Goal: Transaction & Acquisition: Purchase product/service

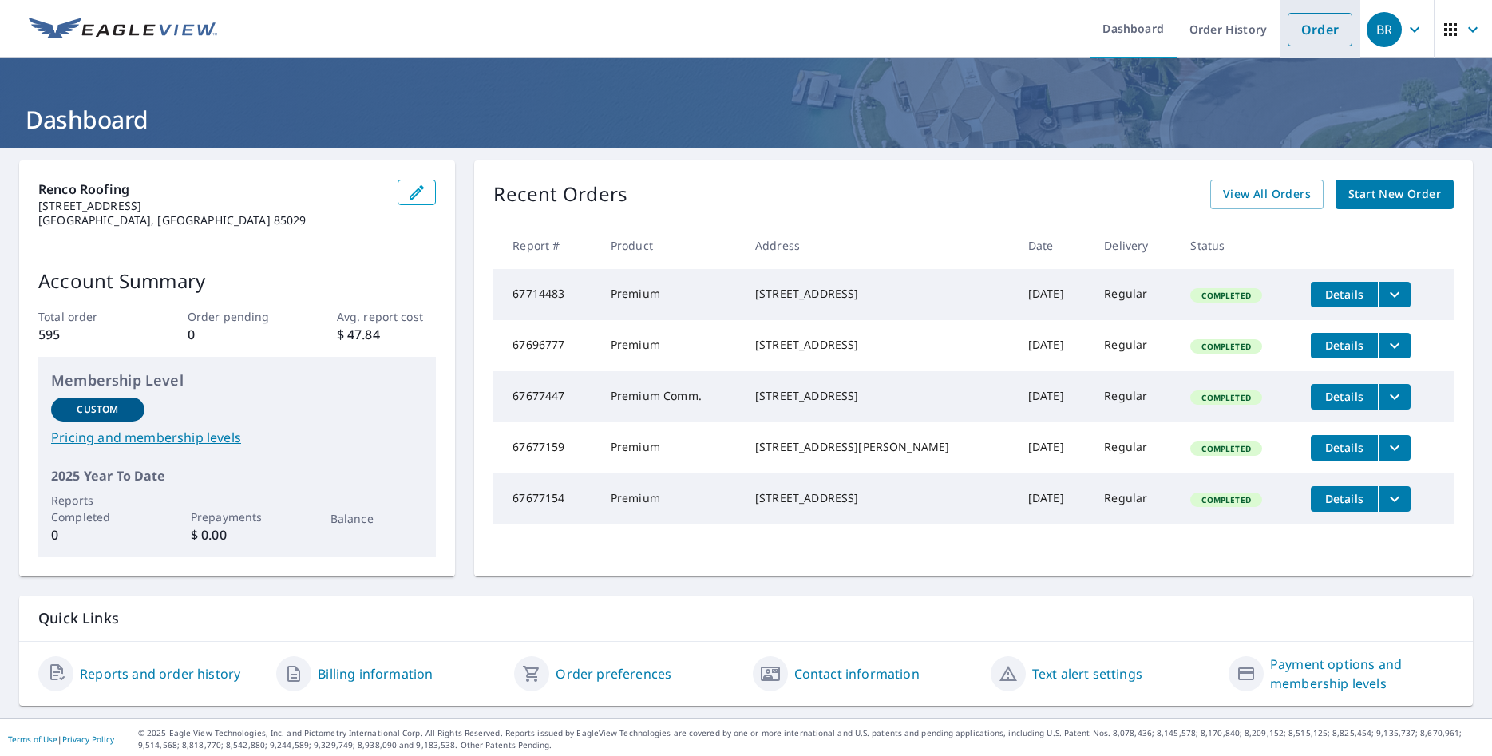
click at [1317, 25] on link "Order" at bounding box center [1320, 30] width 65 height 34
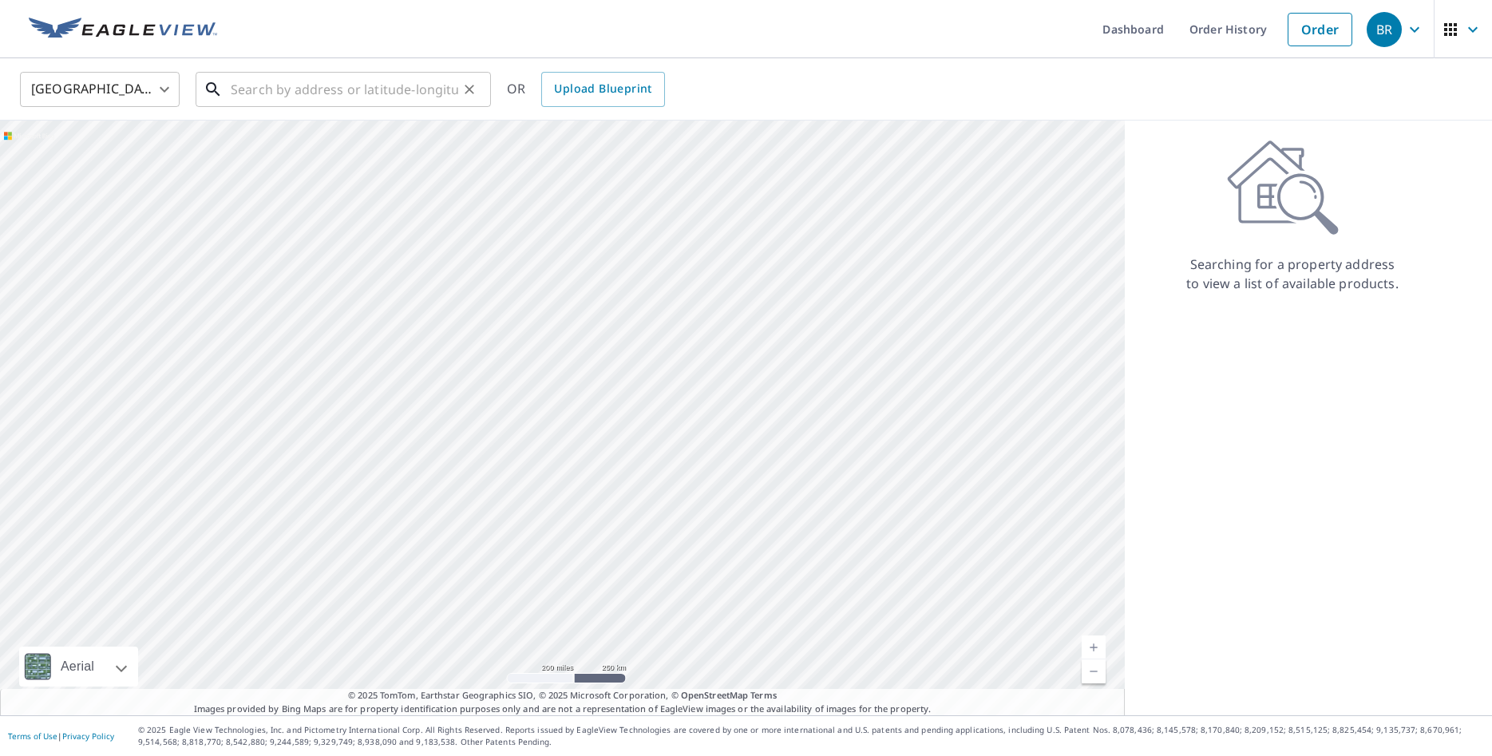
click at [373, 96] on input "text" at bounding box center [345, 89] width 228 height 45
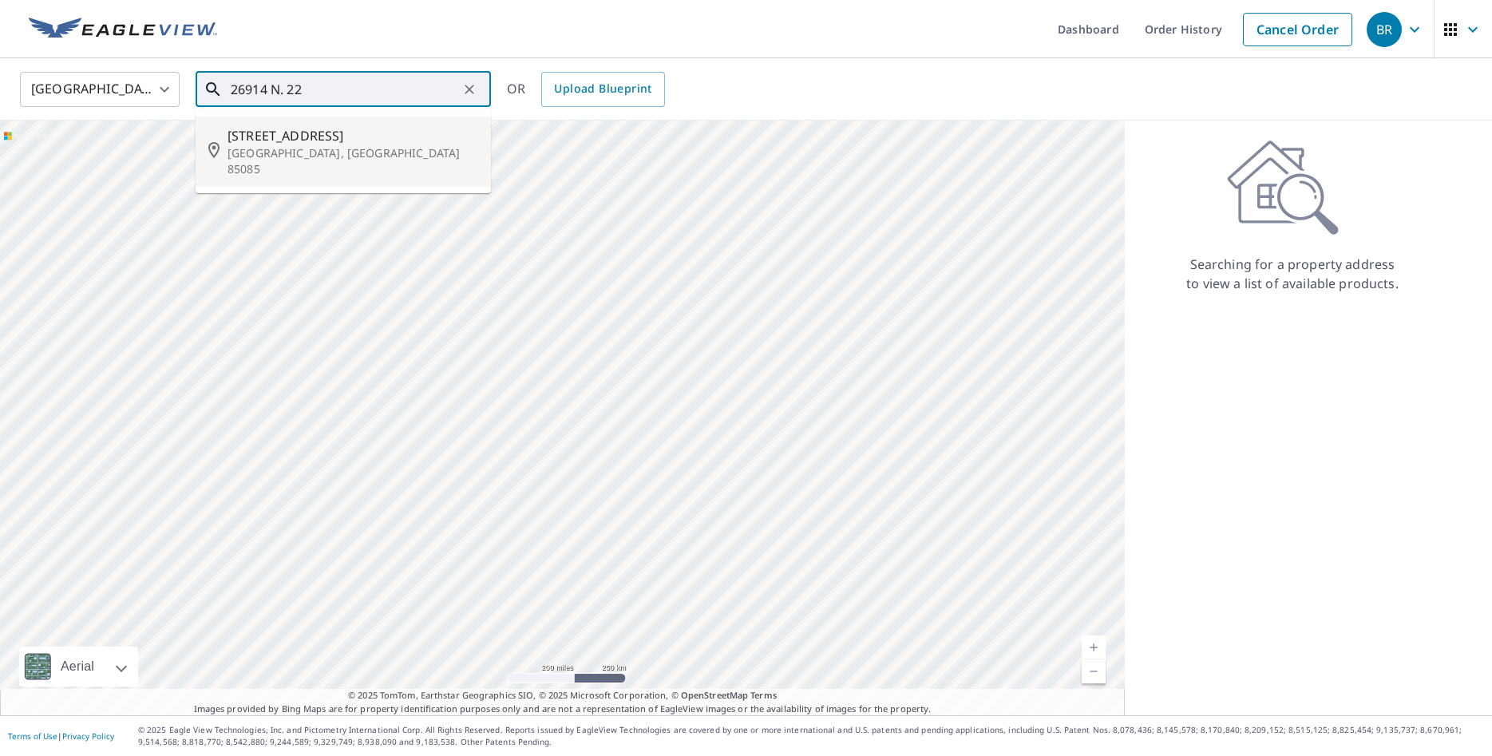
click at [302, 142] on span "[STREET_ADDRESS]" at bounding box center [353, 135] width 251 height 19
type input "[STREET_ADDRESS][PERSON_NAME]"
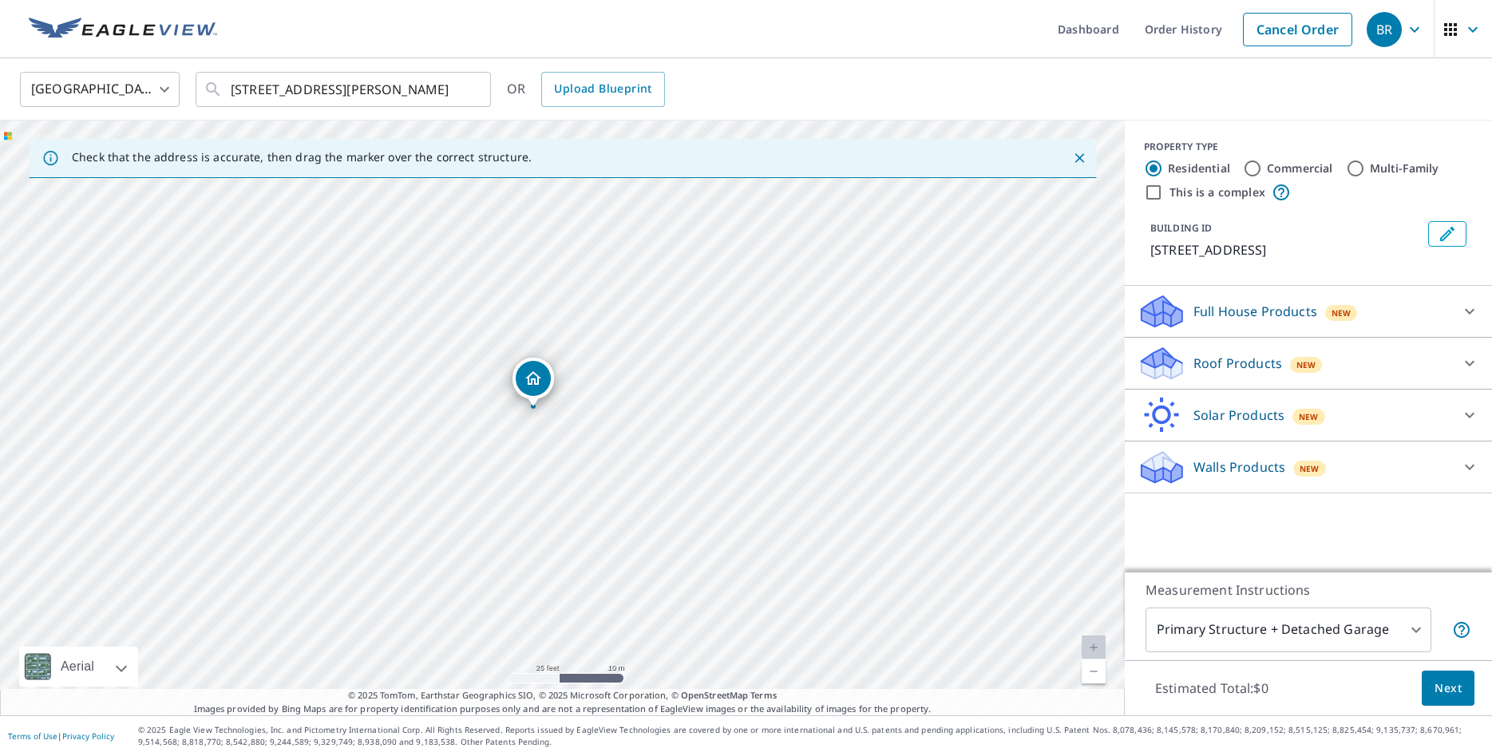
click at [1212, 361] on p "Roof Products" at bounding box center [1238, 363] width 89 height 19
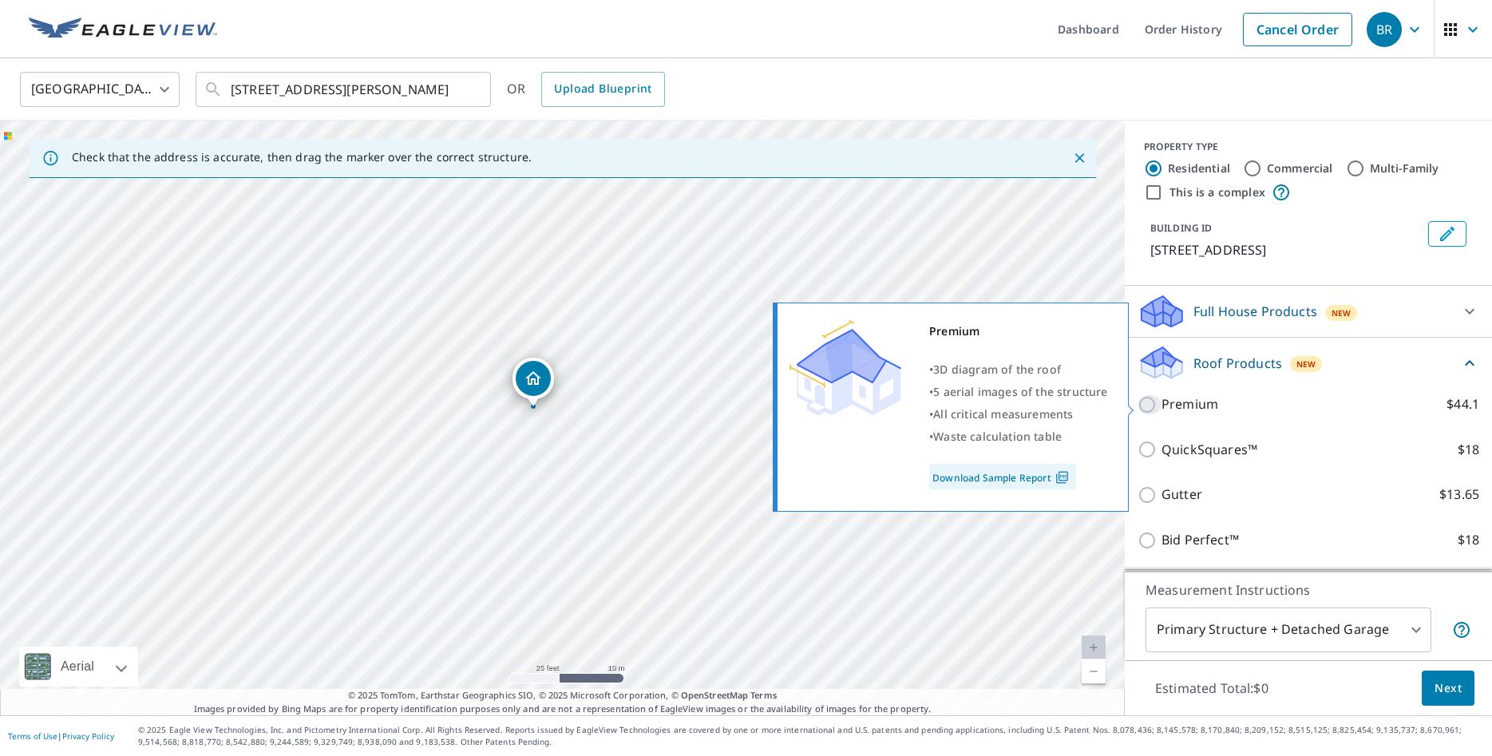
drag, startPoint x: 1148, startPoint y: 406, endPoint x: 1162, endPoint y: 432, distance: 30.0
click at [1148, 406] on input "Premium $44.1" at bounding box center [1150, 404] width 24 height 19
checkbox input "true"
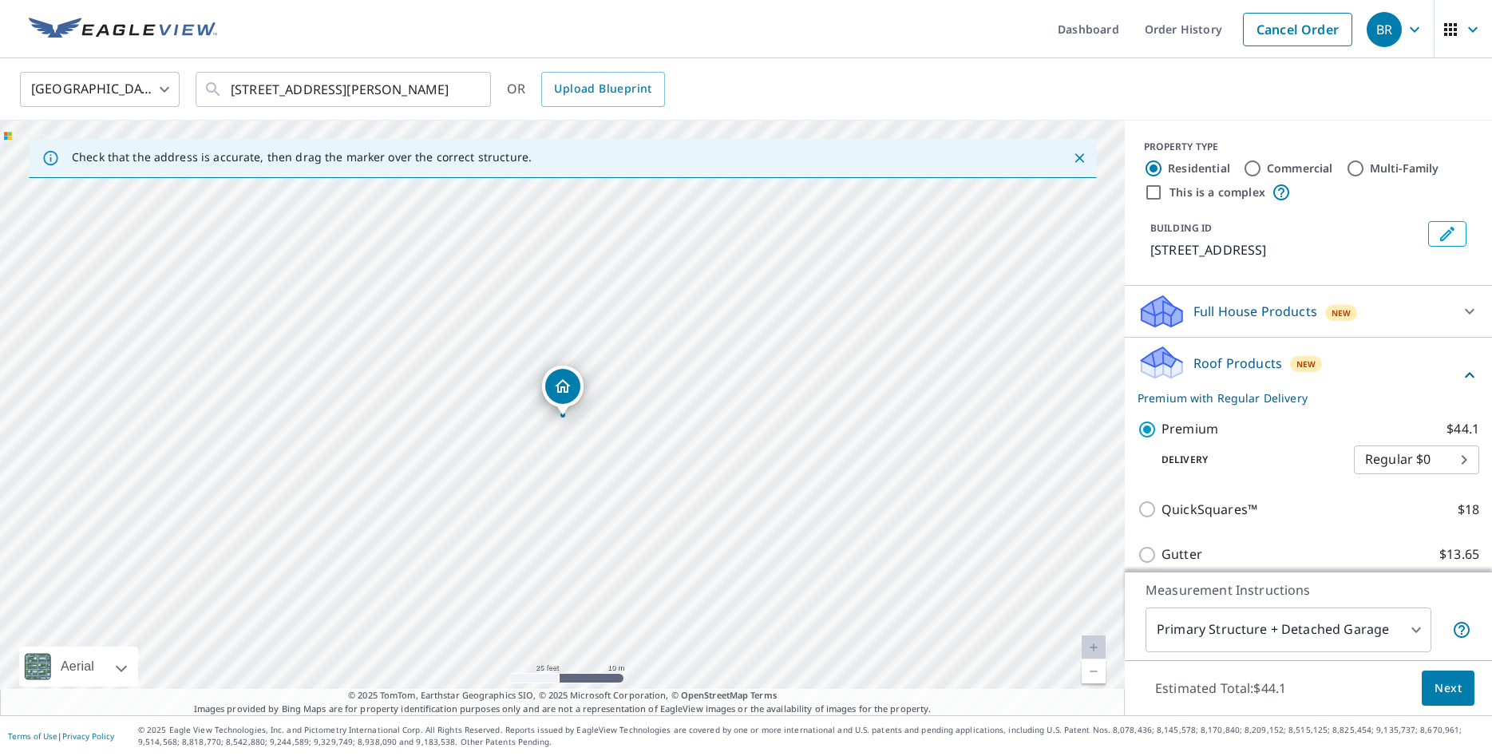
click at [1452, 689] on span "Next" at bounding box center [1448, 689] width 27 height 20
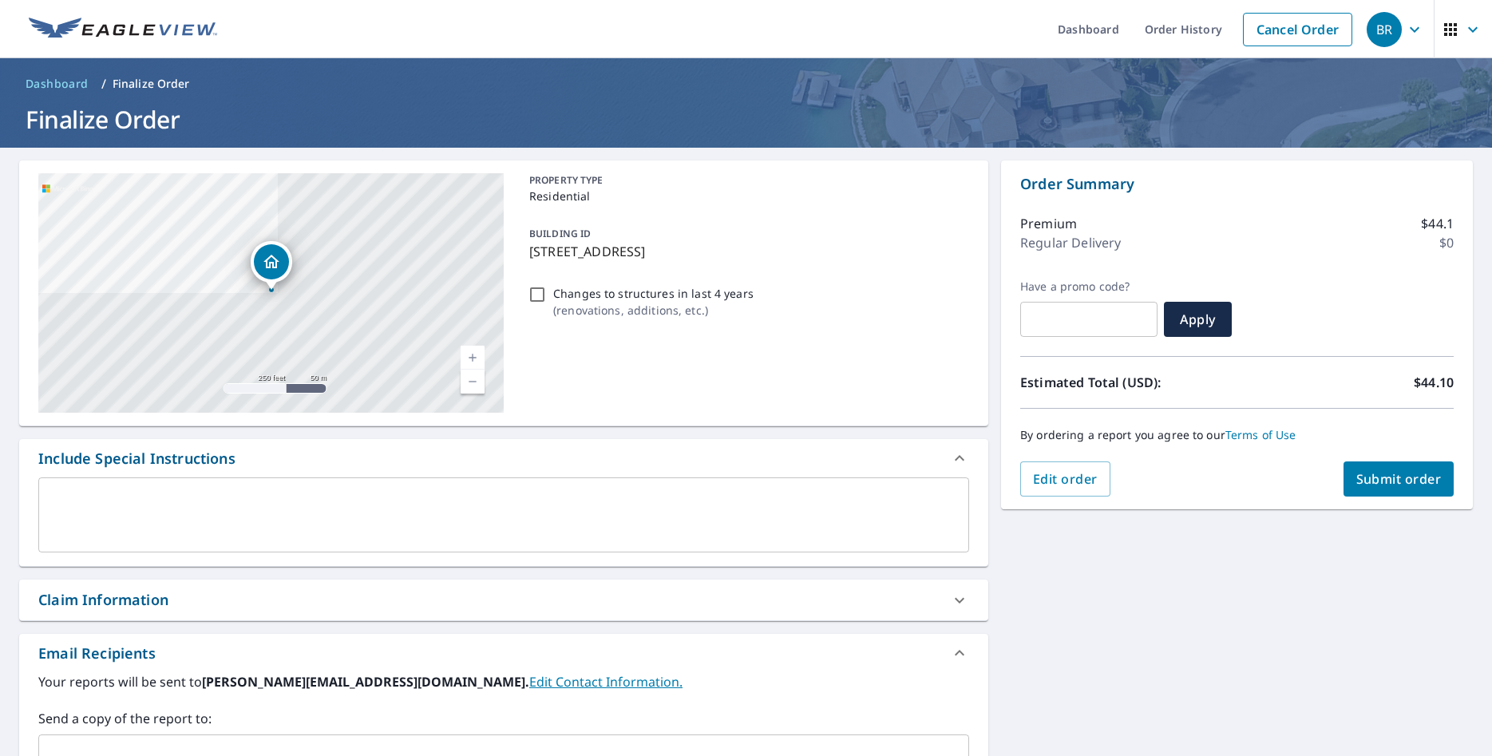
click at [1411, 483] on span "Submit order" at bounding box center [1398, 479] width 85 height 18
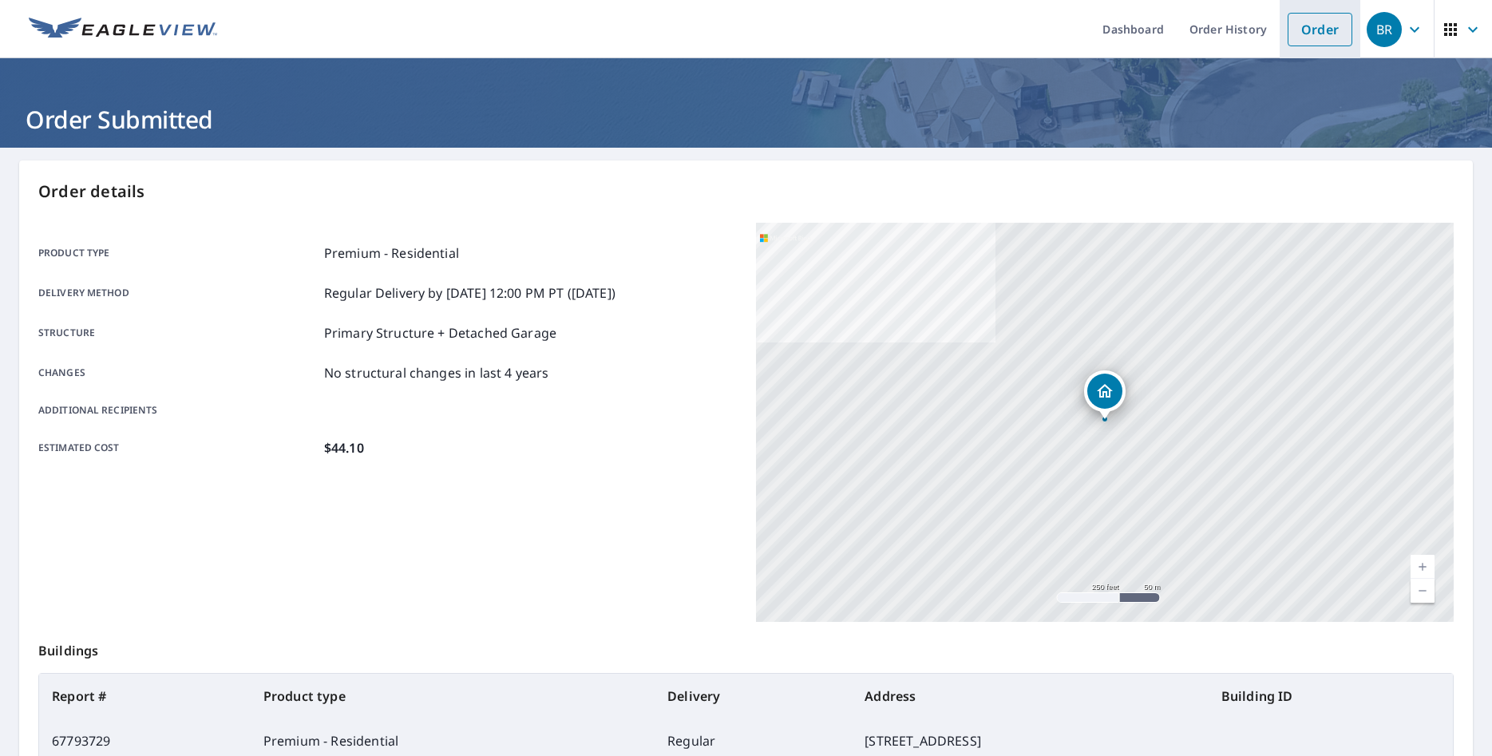
click at [1325, 26] on link "Order" at bounding box center [1320, 30] width 65 height 34
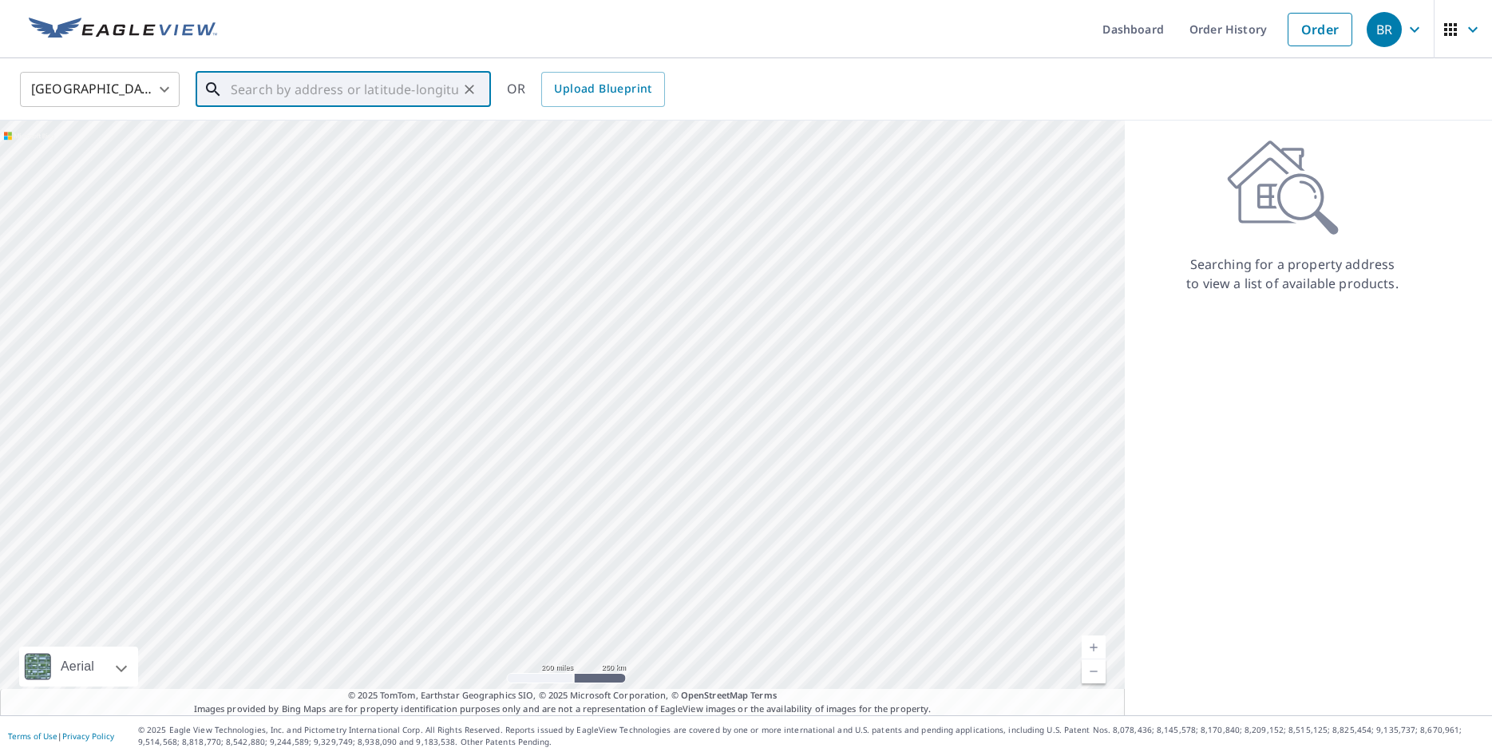
click at [311, 93] on input "text" at bounding box center [345, 89] width 228 height 45
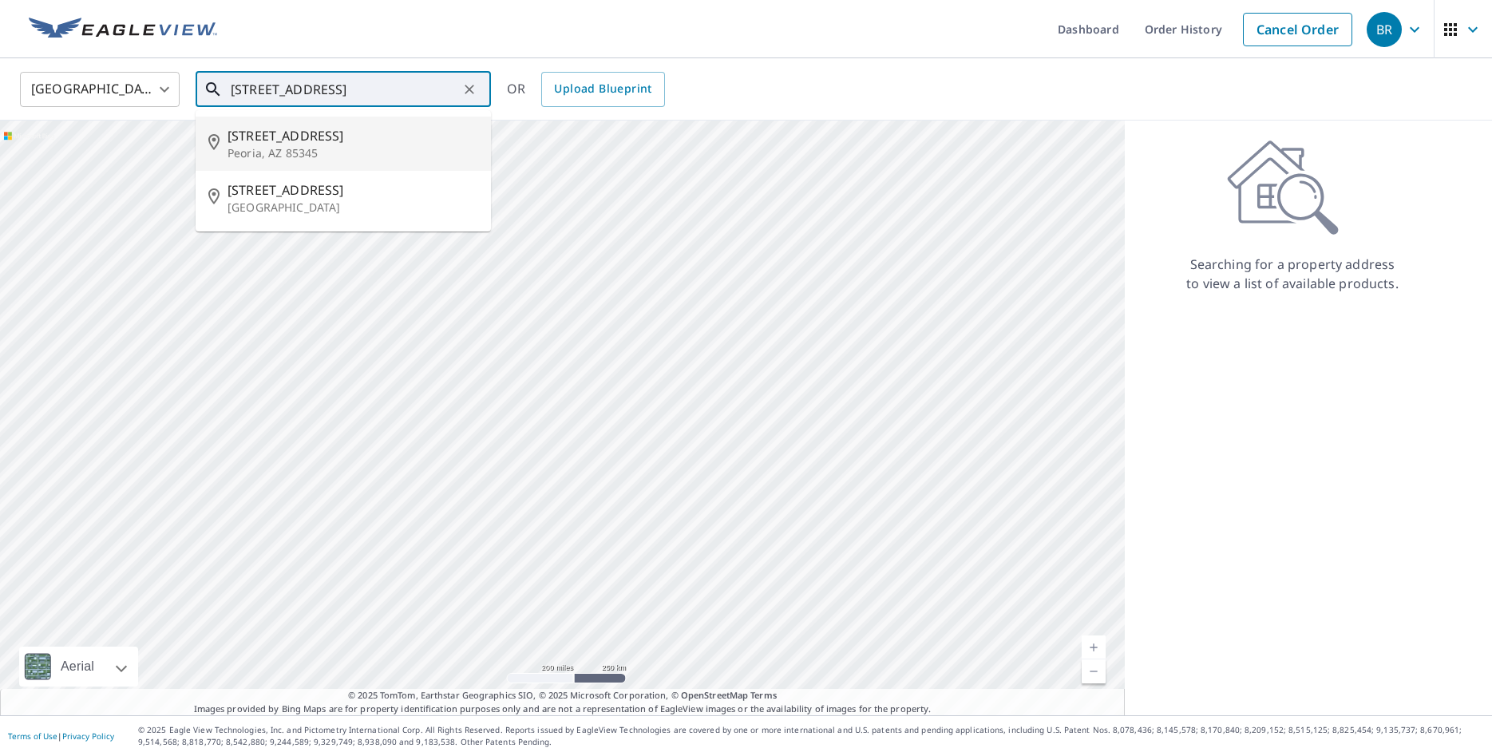
click at [287, 149] on p "Peoria, AZ 85345" at bounding box center [353, 153] width 251 height 16
type input "[STREET_ADDRESS]"
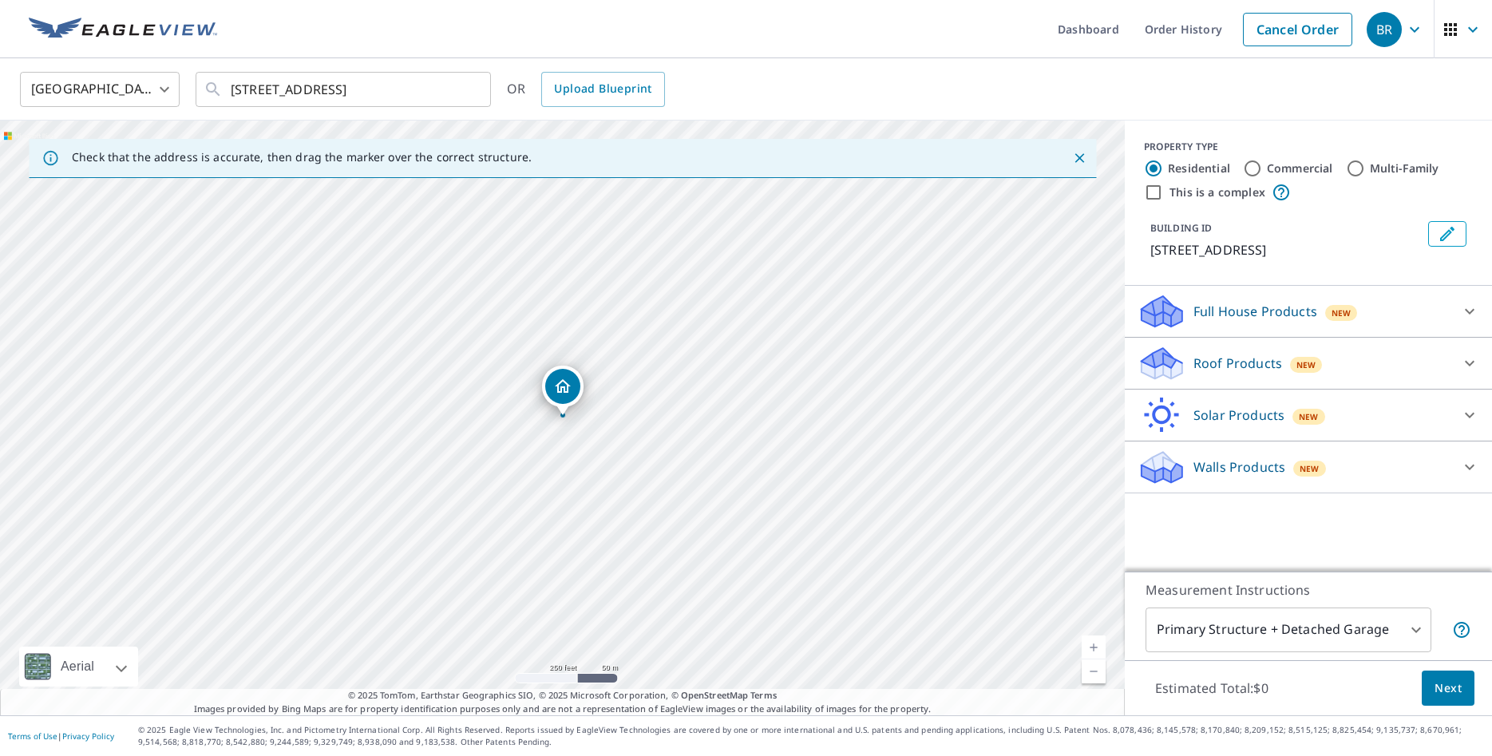
click at [1218, 361] on p "Roof Products" at bounding box center [1238, 363] width 89 height 19
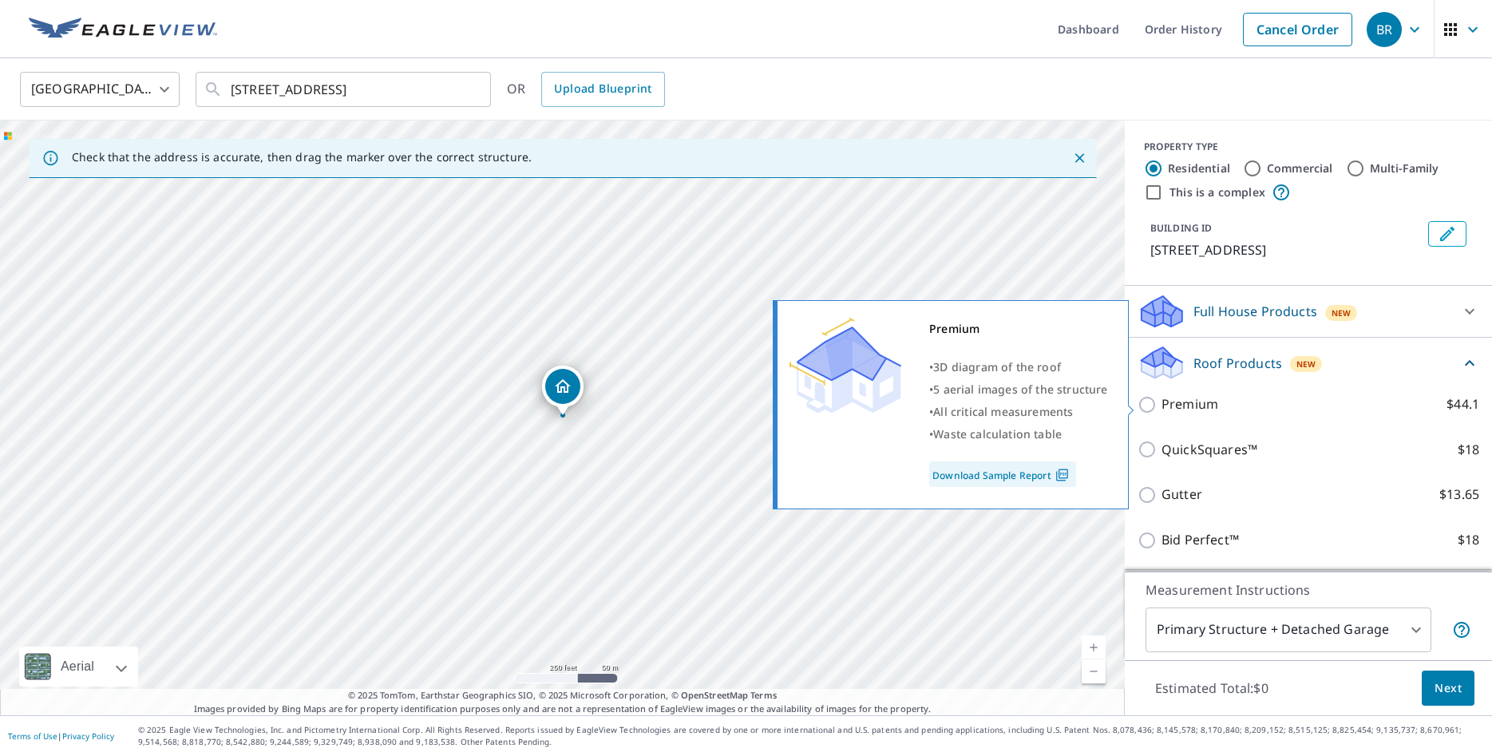
click at [1150, 407] on input "Premium $44.1" at bounding box center [1150, 404] width 24 height 19
checkbox input "true"
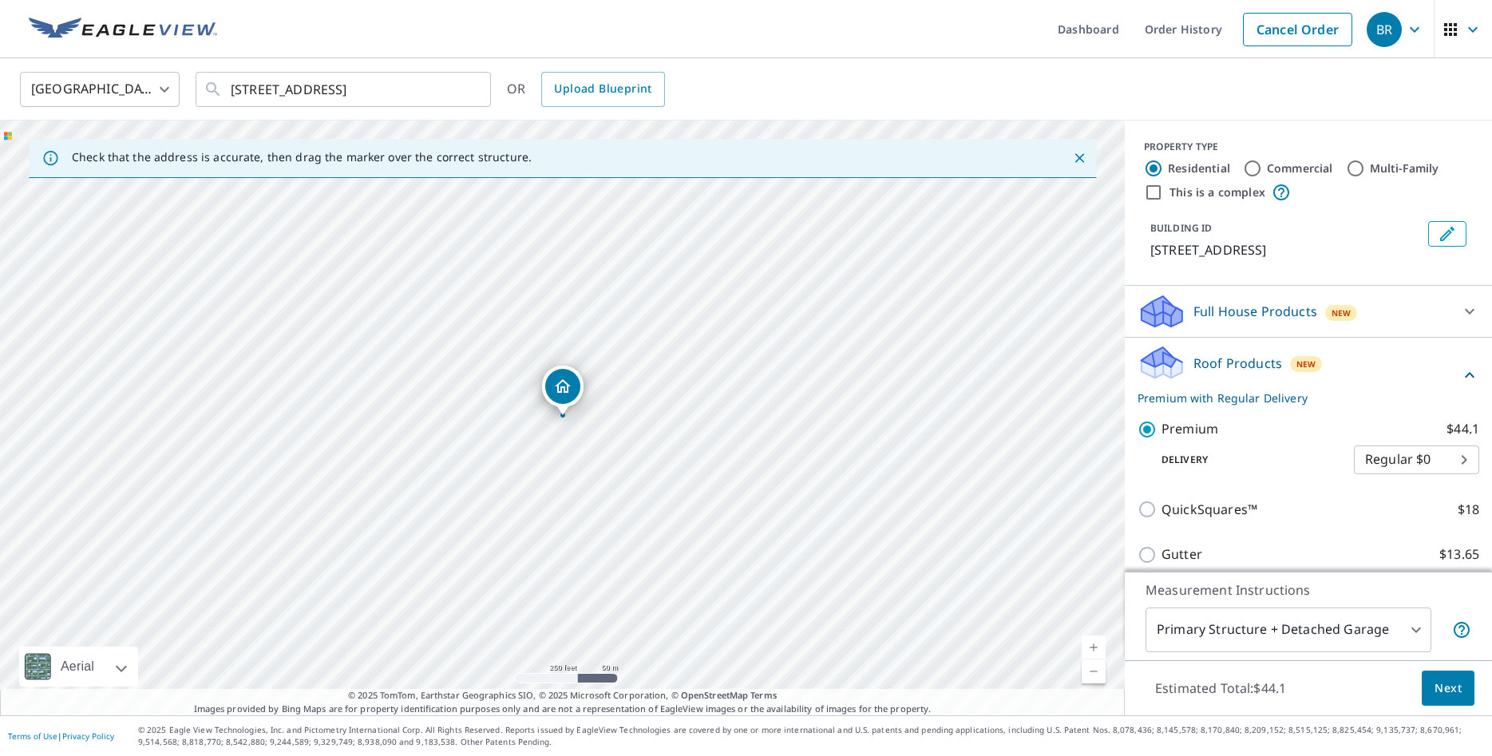
click at [1256, 170] on input "Commercial" at bounding box center [1252, 168] width 19 height 19
radio input "true"
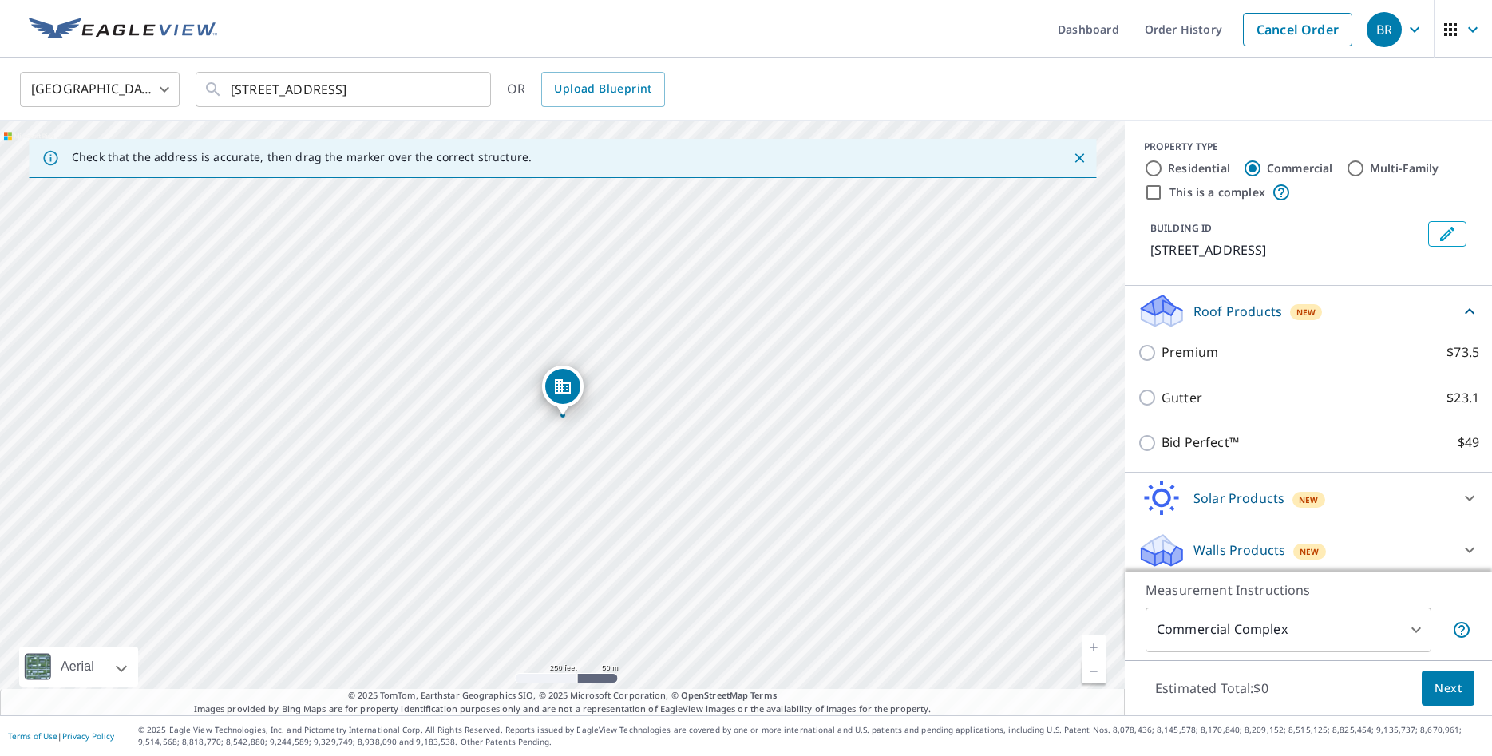
type input "4"
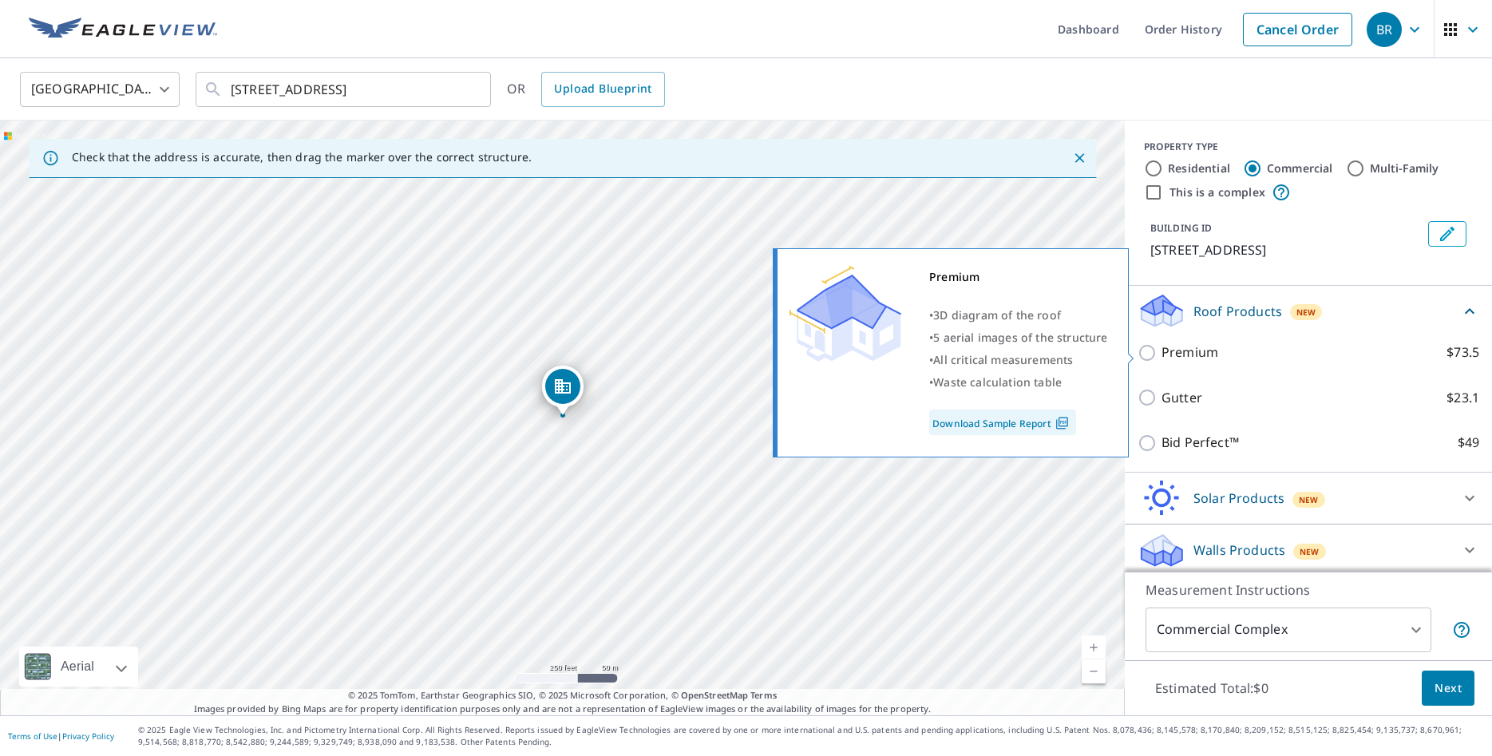
click at [1149, 355] on input "Premium $73.5" at bounding box center [1150, 352] width 24 height 19
checkbox input "true"
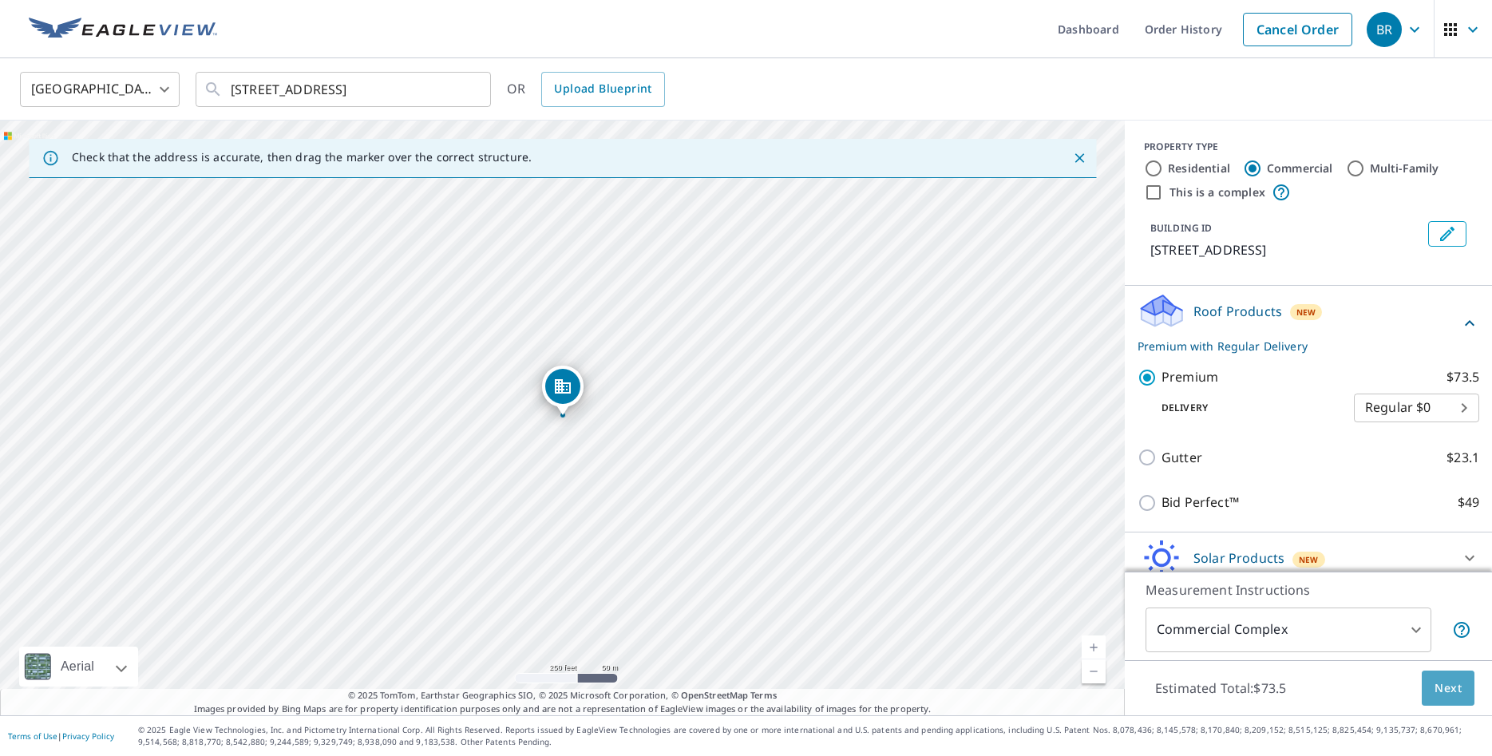
click at [1447, 689] on span "Next" at bounding box center [1448, 689] width 27 height 20
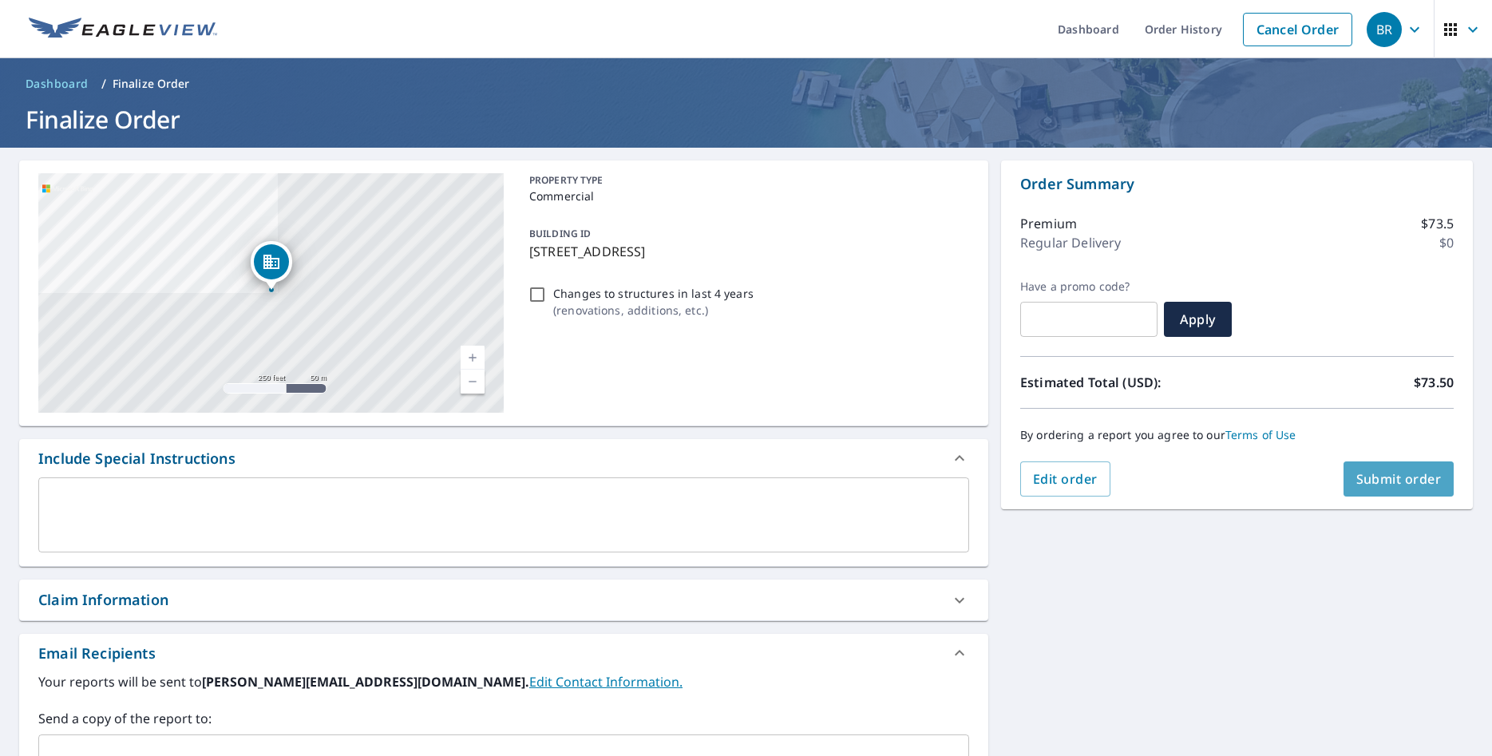
click at [1386, 477] on span "Submit order" at bounding box center [1398, 479] width 85 height 18
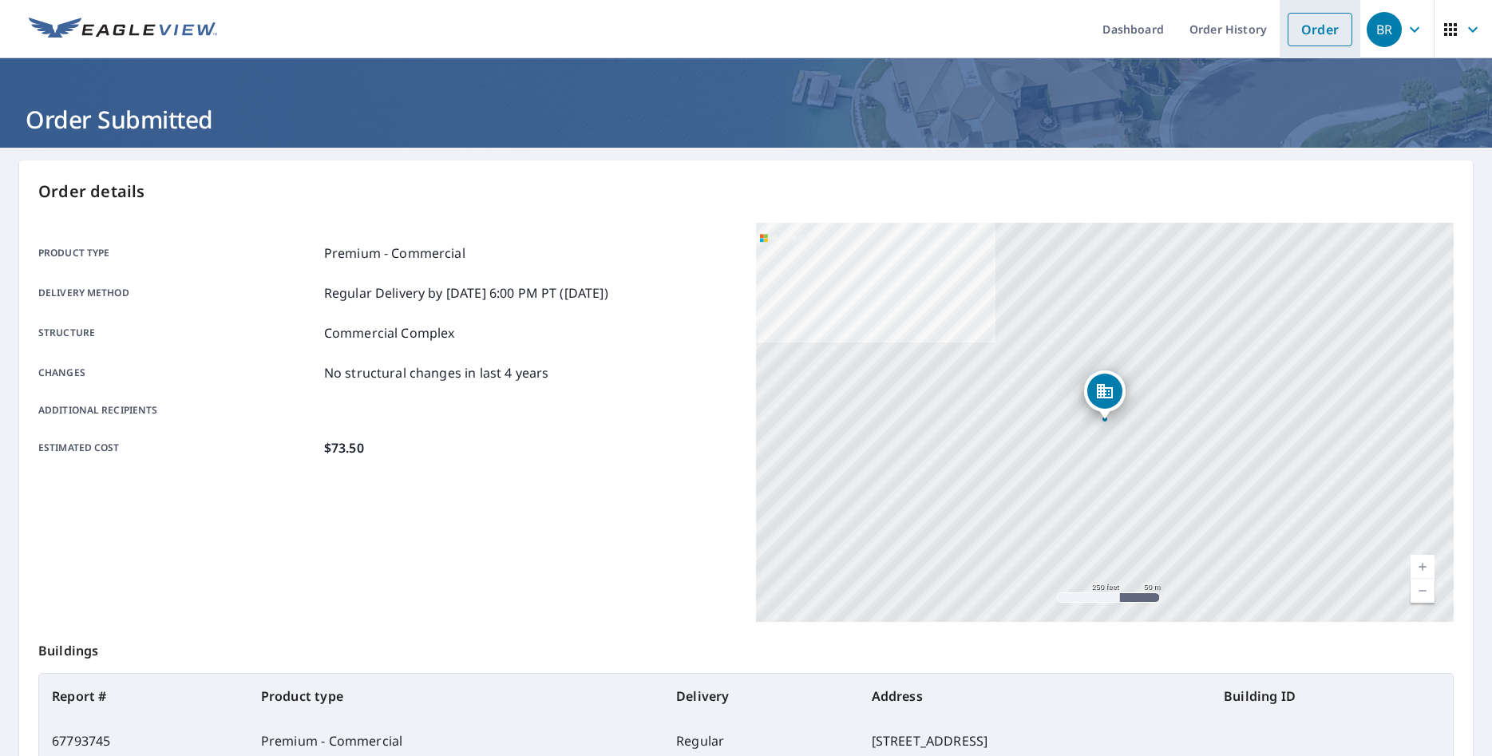
click at [1305, 26] on link "Order" at bounding box center [1320, 30] width 65 height 34
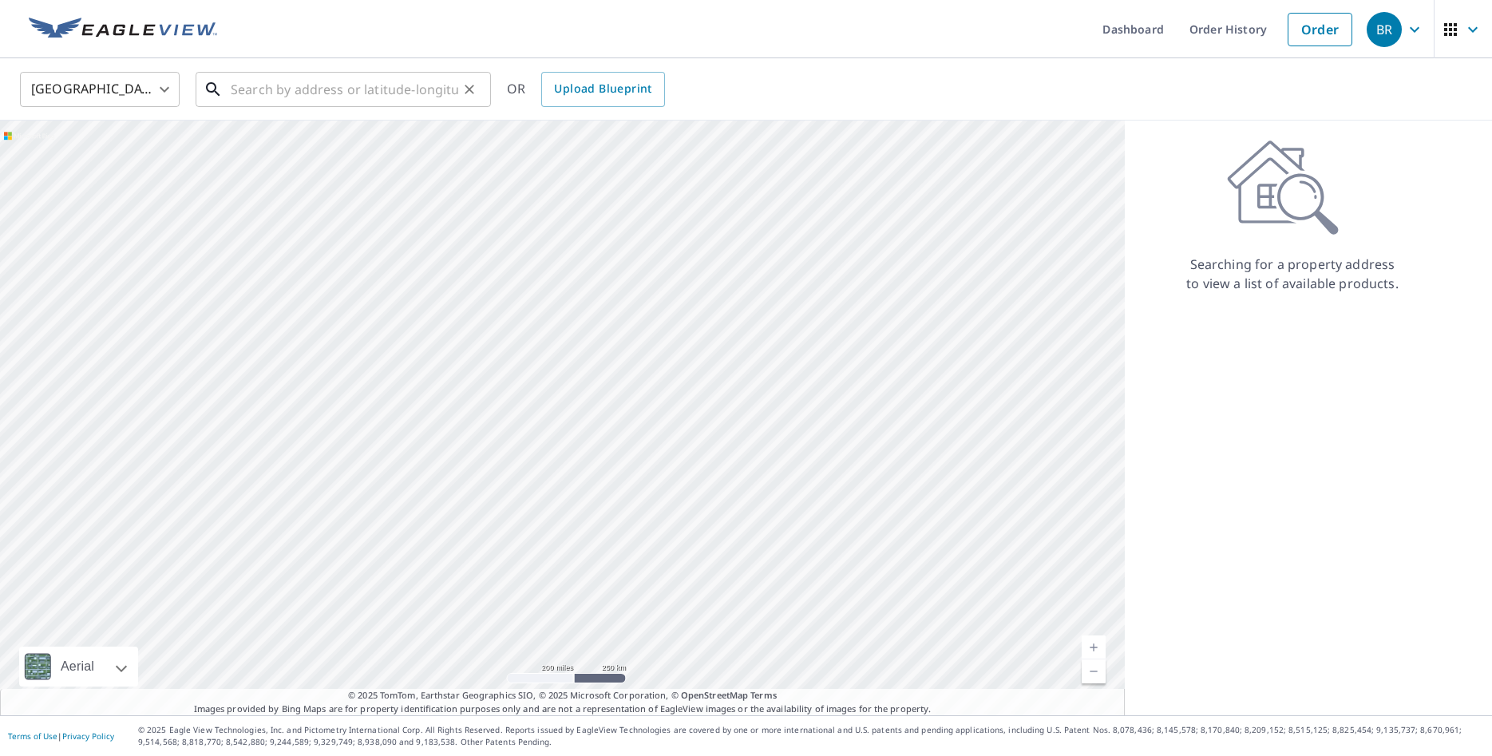
click at [307, 88] on input "text" at bounding box center [345, 89] width 228 height 45
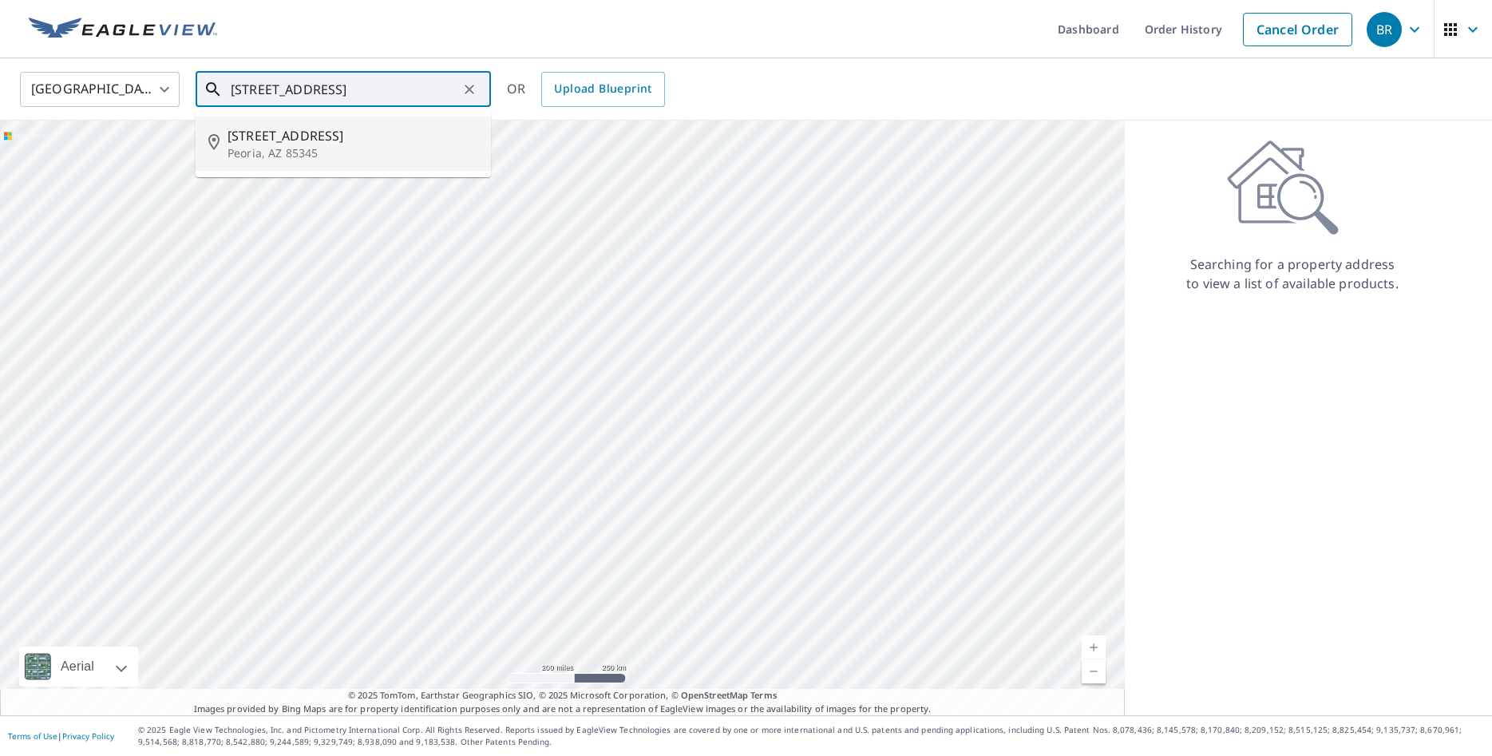
click at [292, 134] on span "[STREET_ADDRESS]" at bounding box center [353, 135] width 251 height 19
type input "[STREET_ADDRESS]"
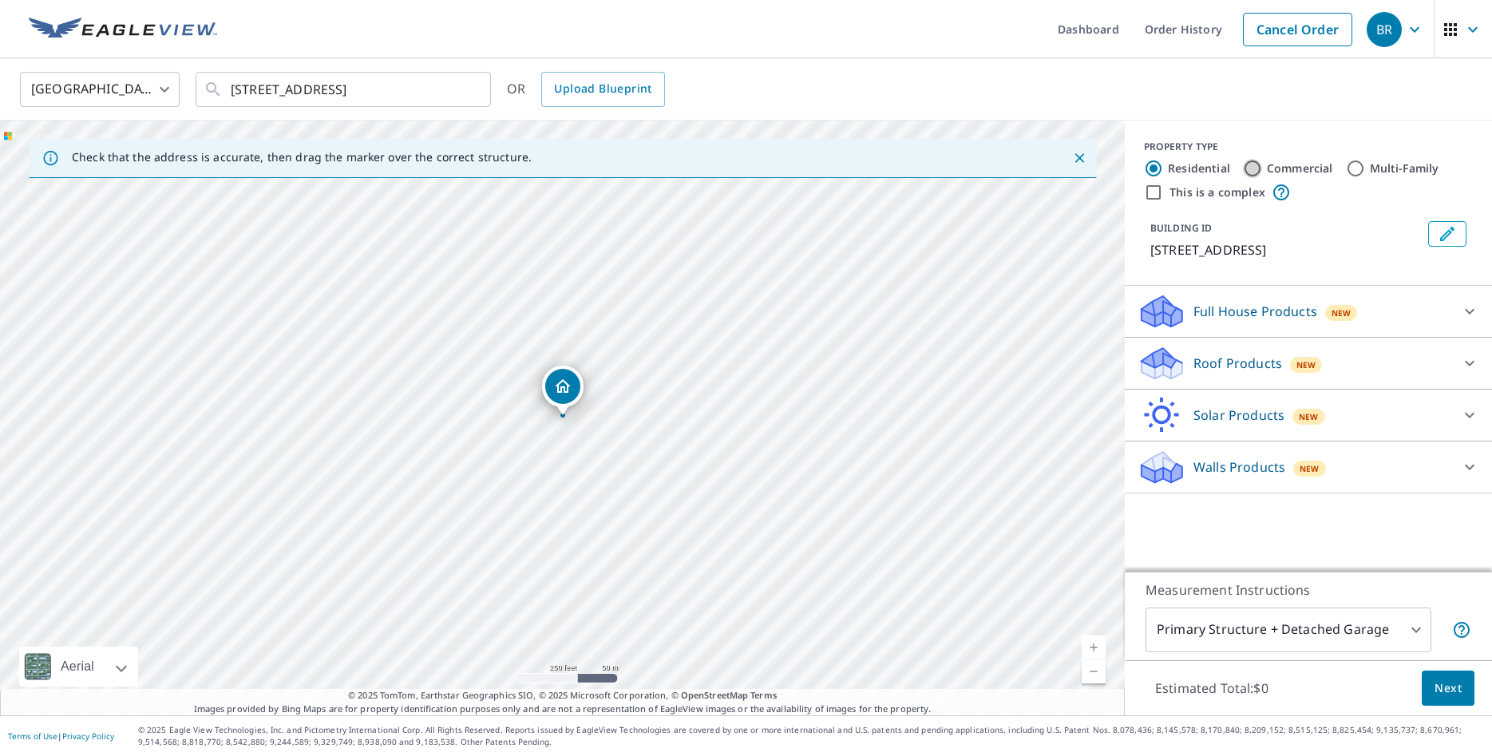
click at [1256, 170] on input "Commercial" at bounding box center [1252, 168] width 19 height 19
radio input "true"
type input "4"
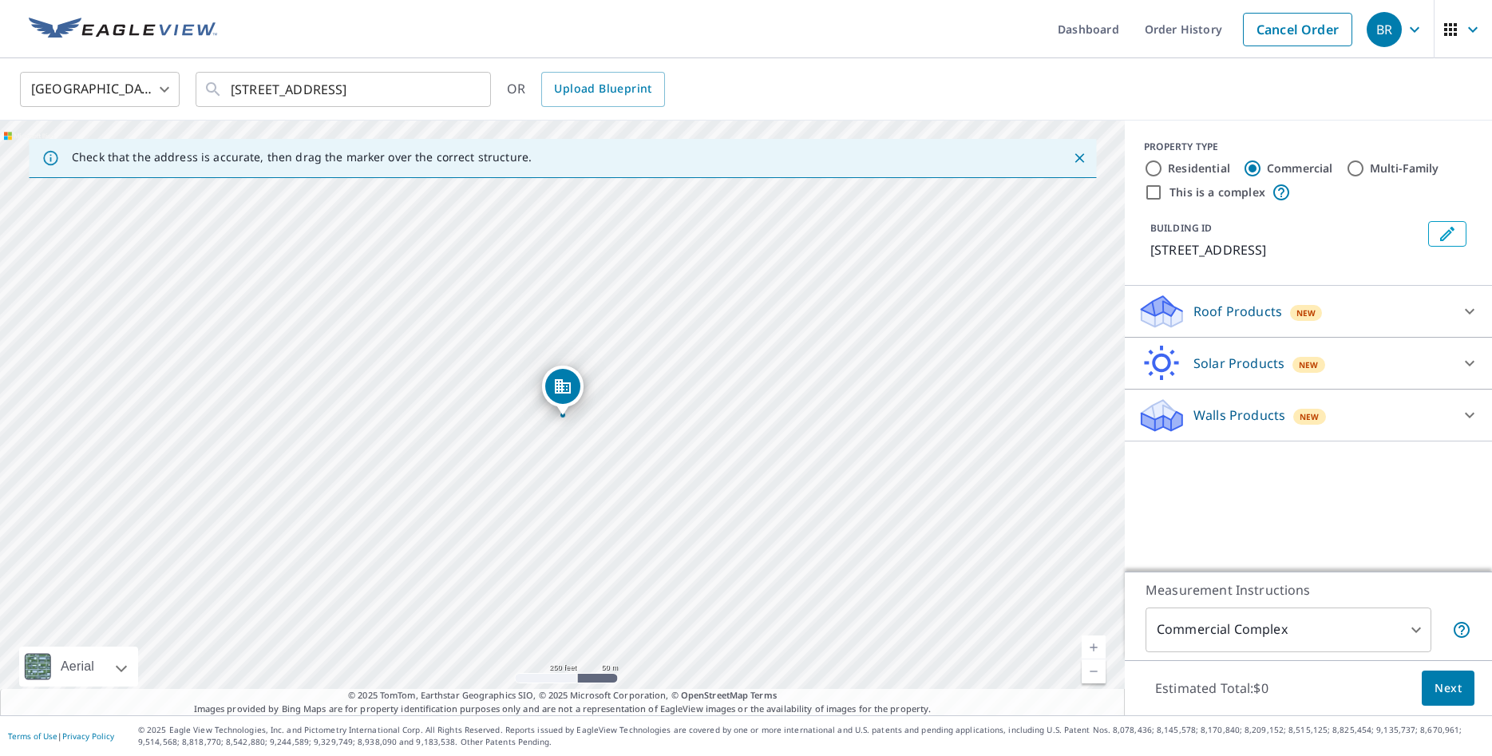
click at [1232, 311] on p "Roof Products" at bounding box center [1238, 311] width 89 height 19
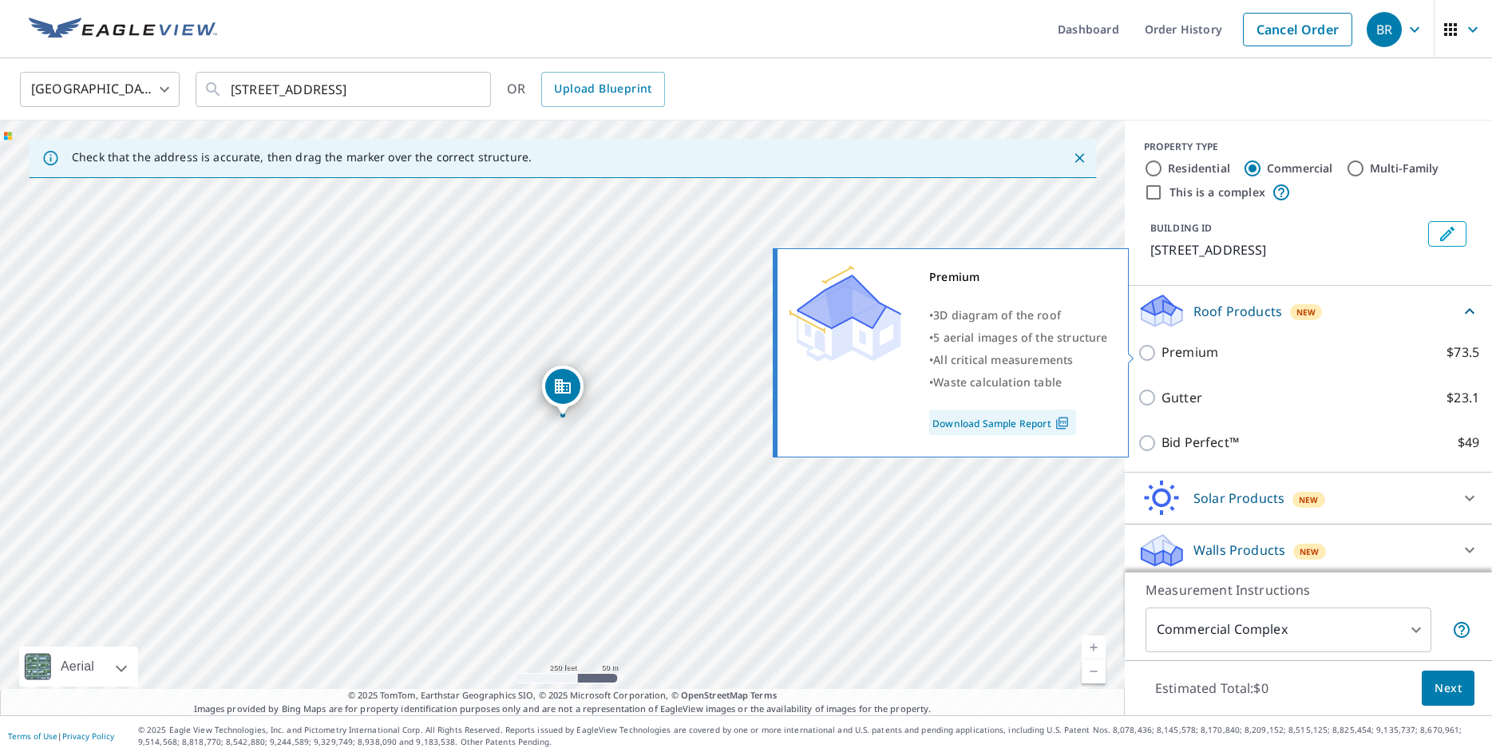
click at [1150, 355] on input "Premium $73.5" at bounding box center [1150, 352] width 24 height 19
checkbox input "true"
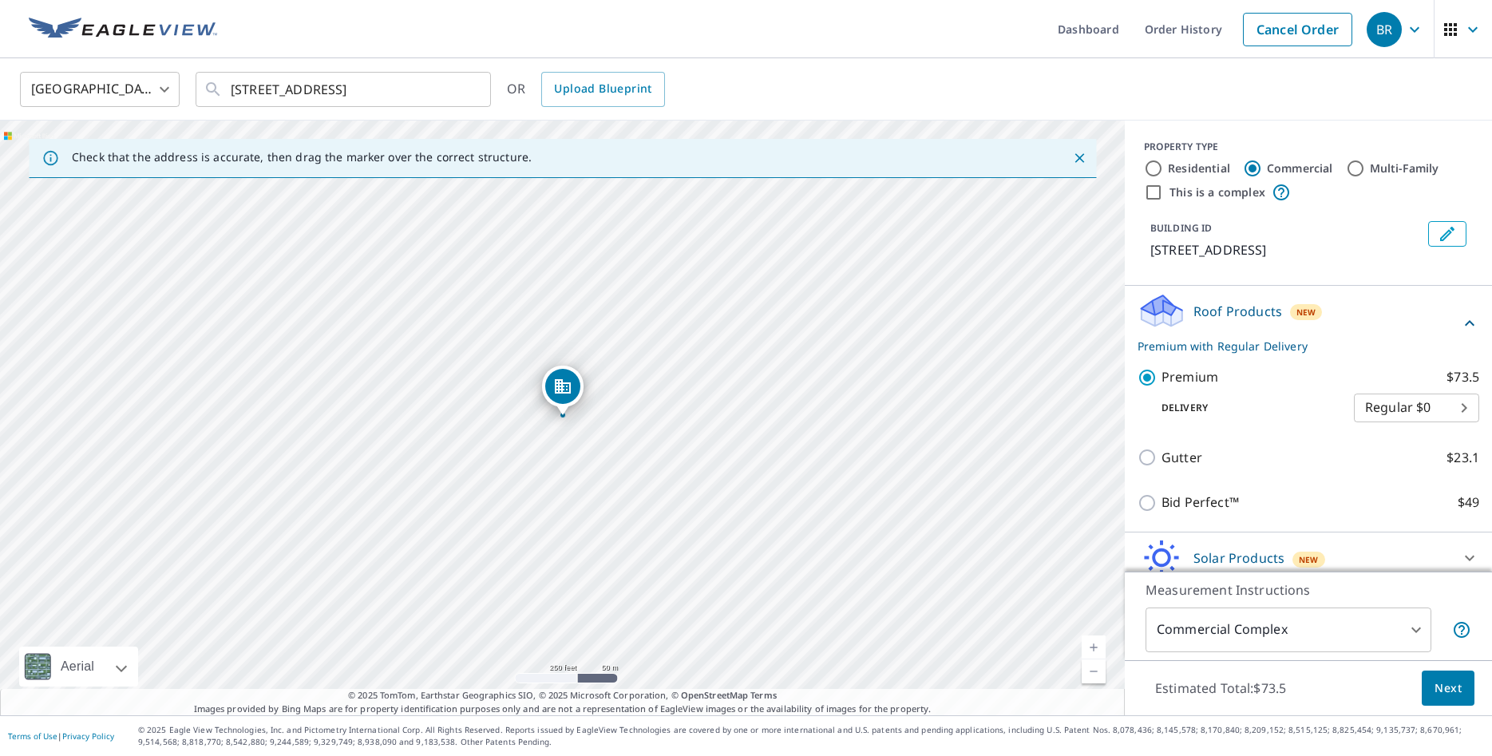
click at [1447, 683] on span "Next" at bounding box center [1448, 689] width 27 height 20
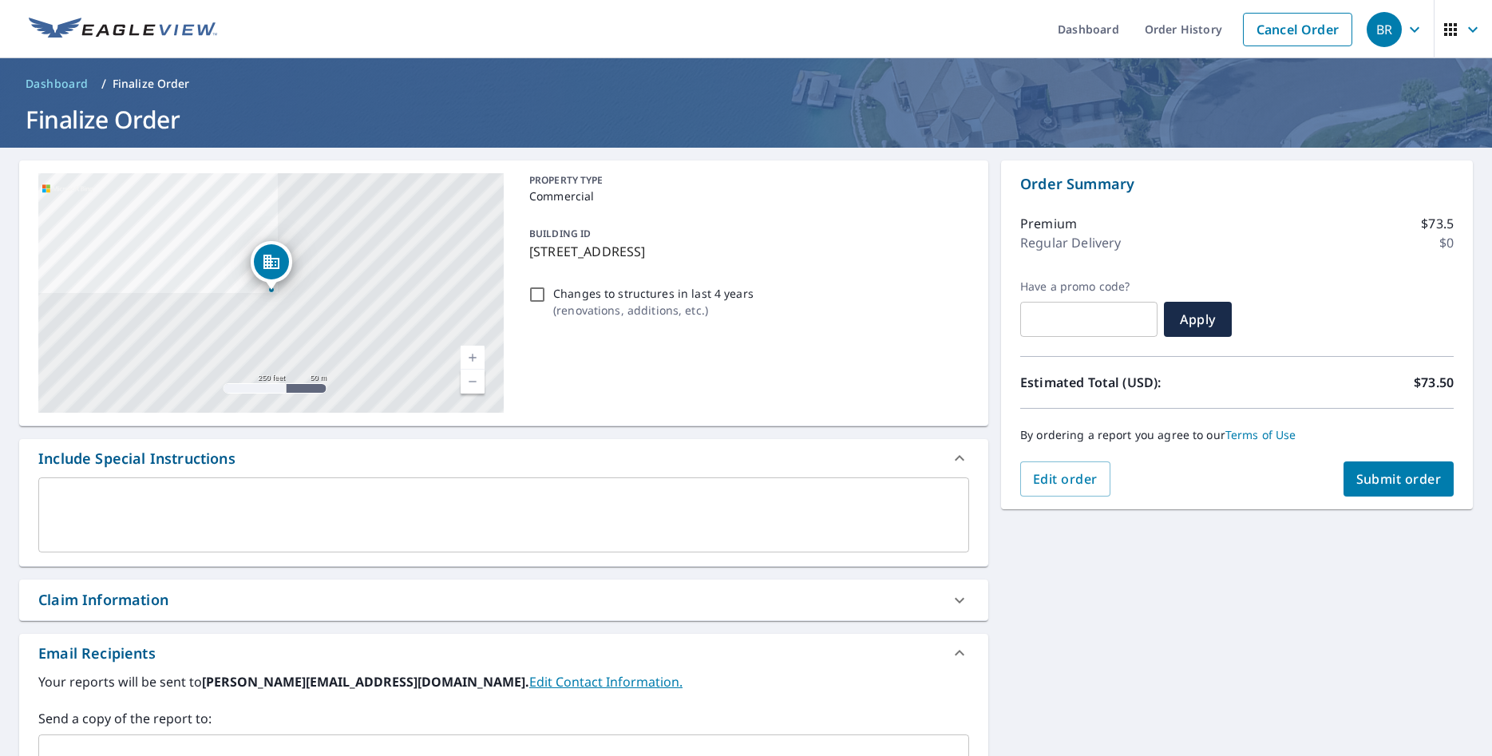
click at [1389, 474] on span "Submit order" at bounding box center [1398, 479] width 85 height 18
